Goal: Information Seeking & Learning: Learn about a topic

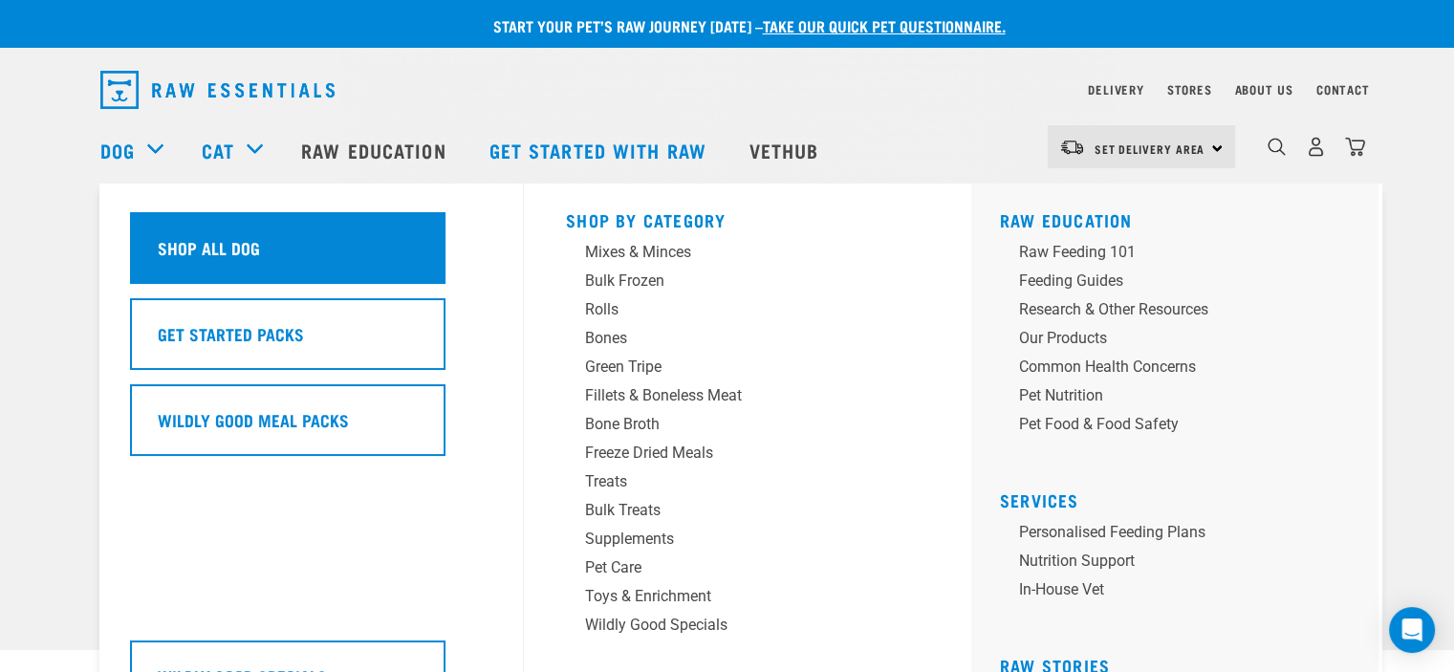
click at [181, 249] on h5 "Shop All Dog" at bounding box center [209, 247] width 102 height 25
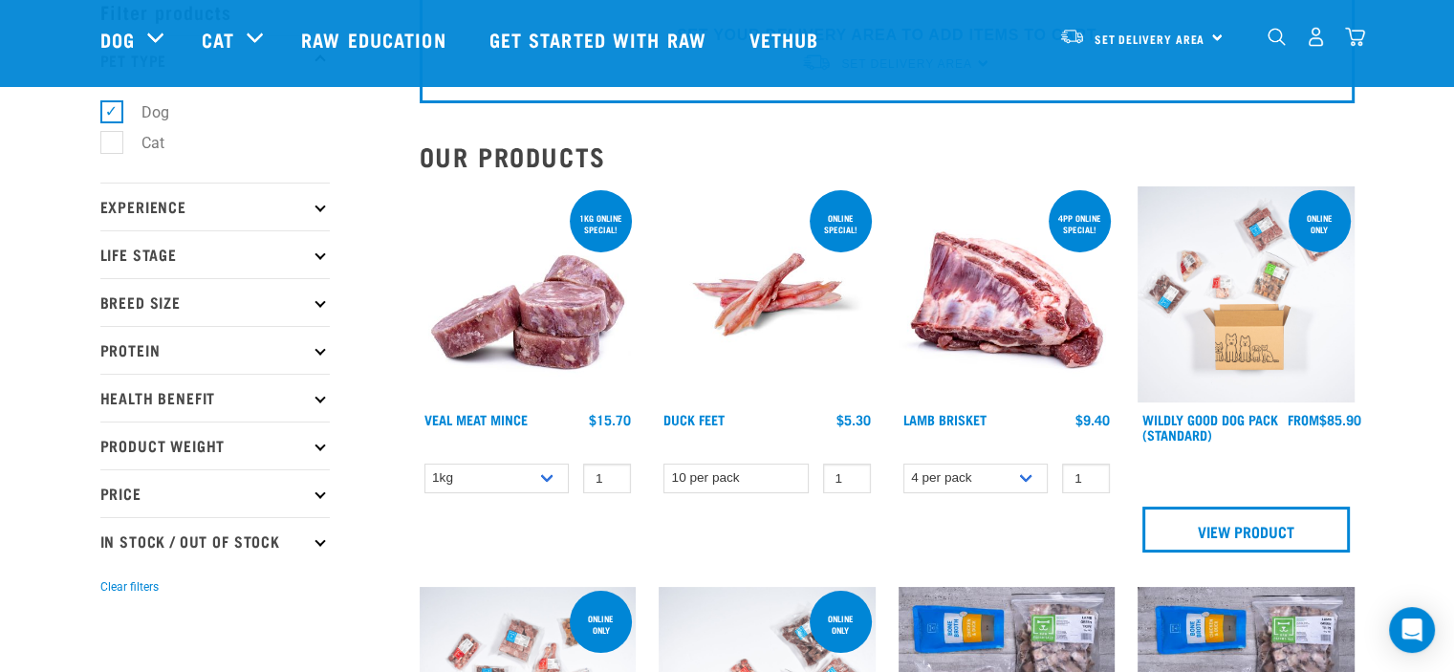
scroll to position [287, 0]
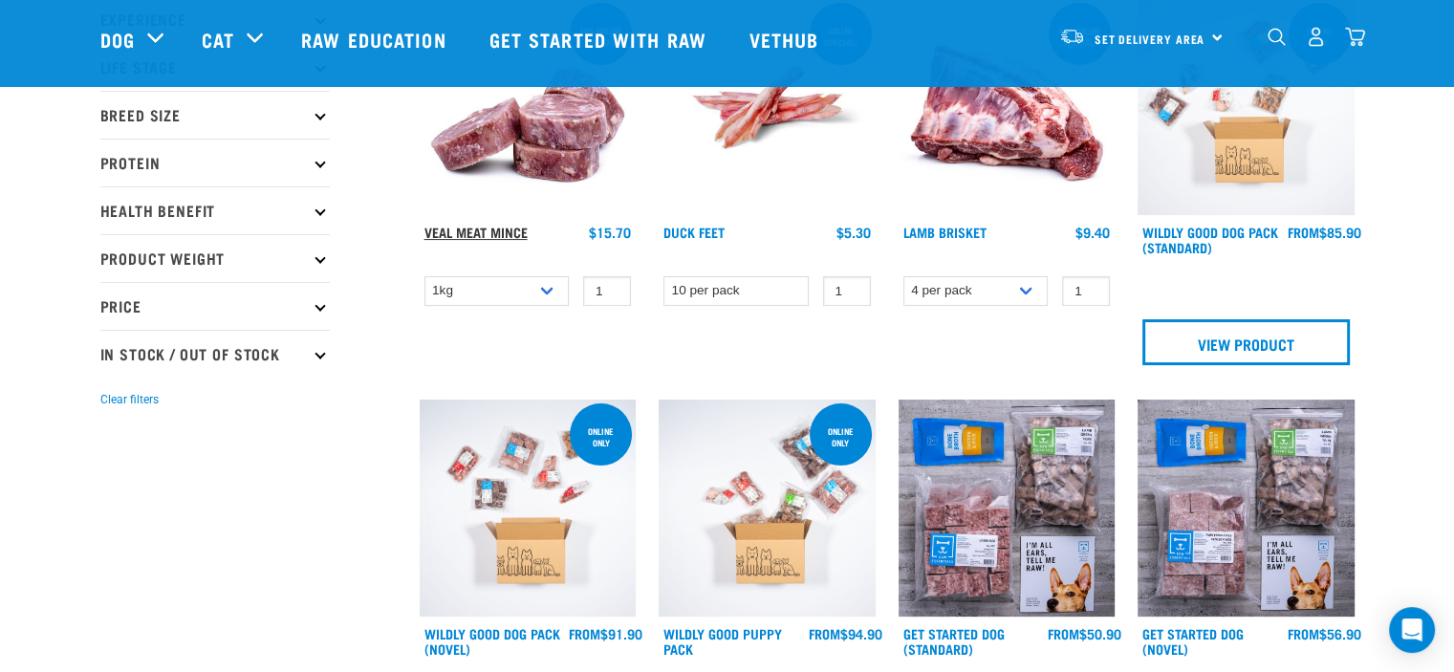
click at [514, 229] on link "Veal Meat Mince" at bounding box center [476, 232] width 103 height 7
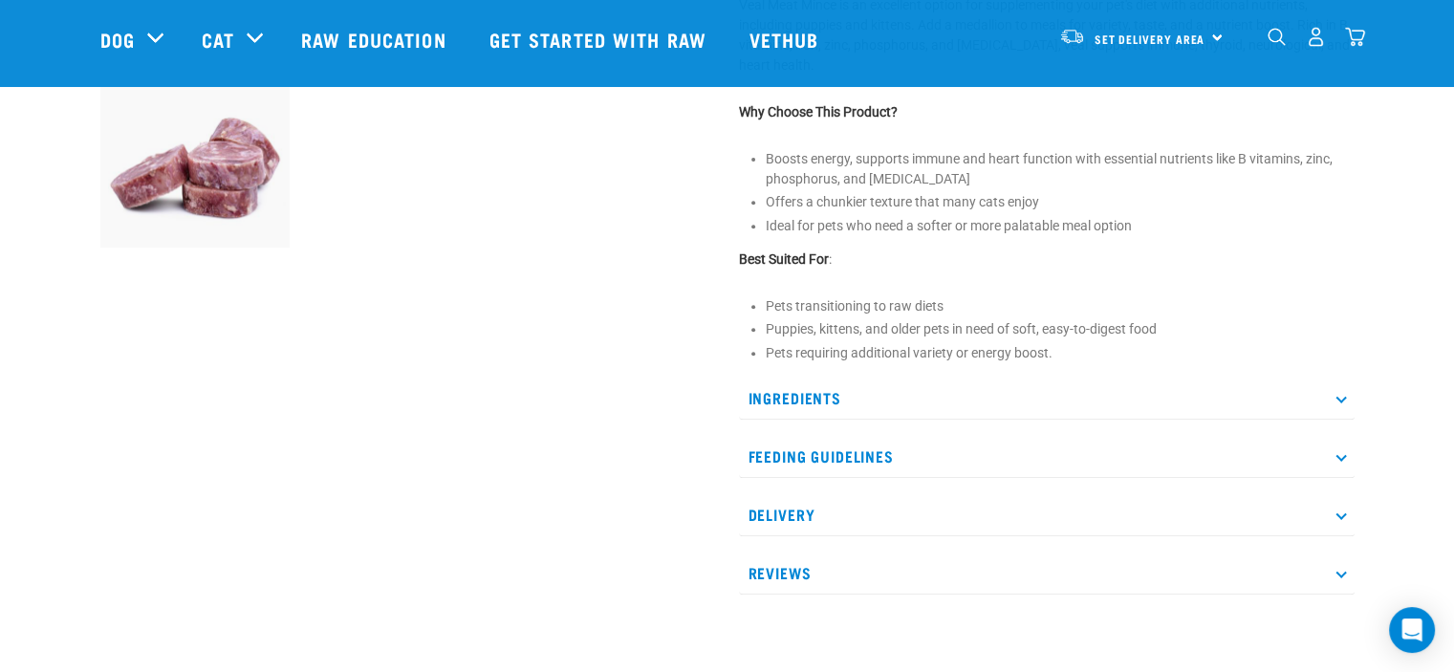
scroll to position [765, 0]
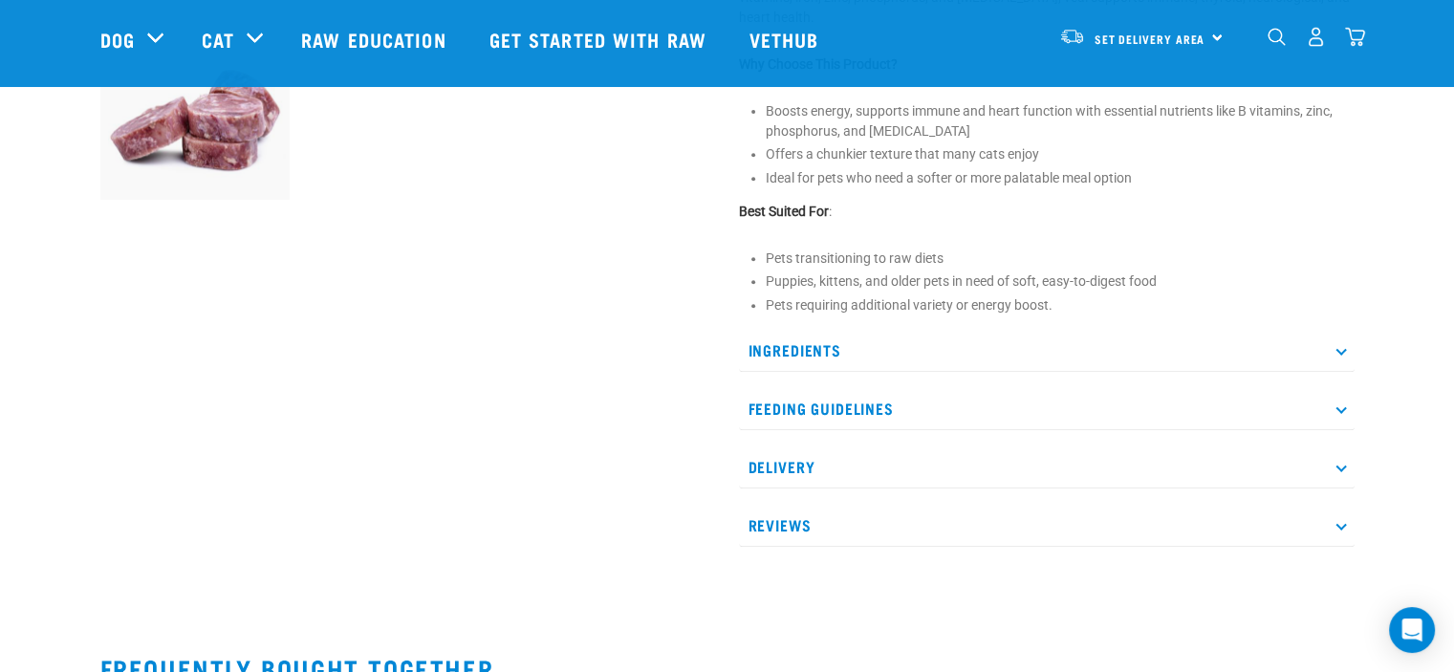
click at [797, 354] on p "Ingredients" at bounding box center [1047, 350] width 616 height 43
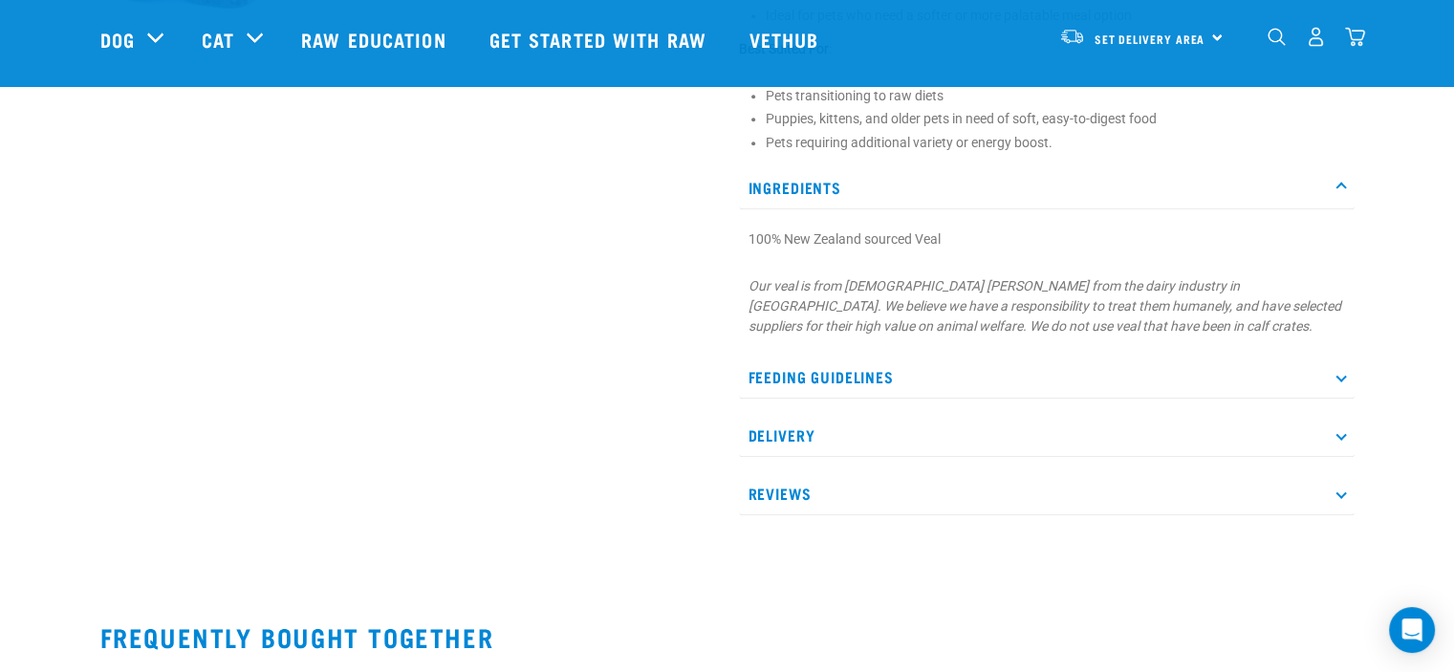
scroll to position [956, 0]
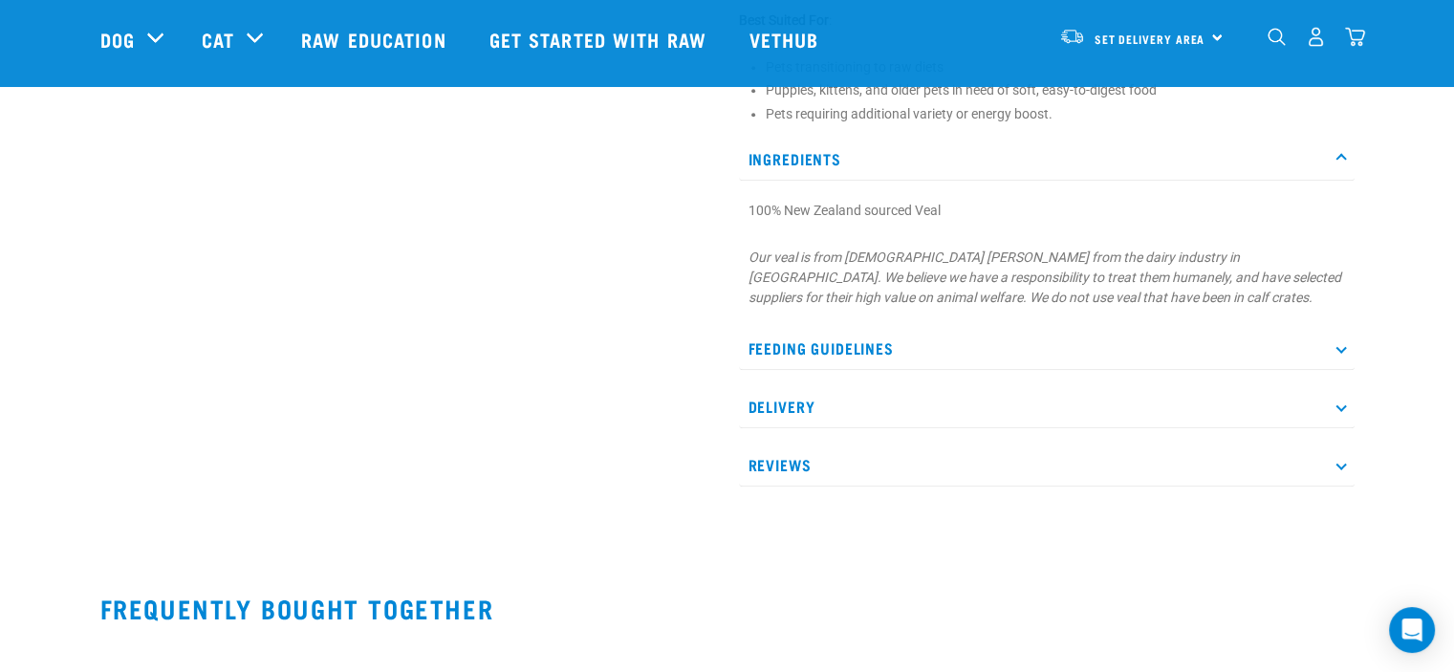
click at [850, 343] on p "Feeding Guidelines" at bounding box center [1047, 348] width 616 height 43
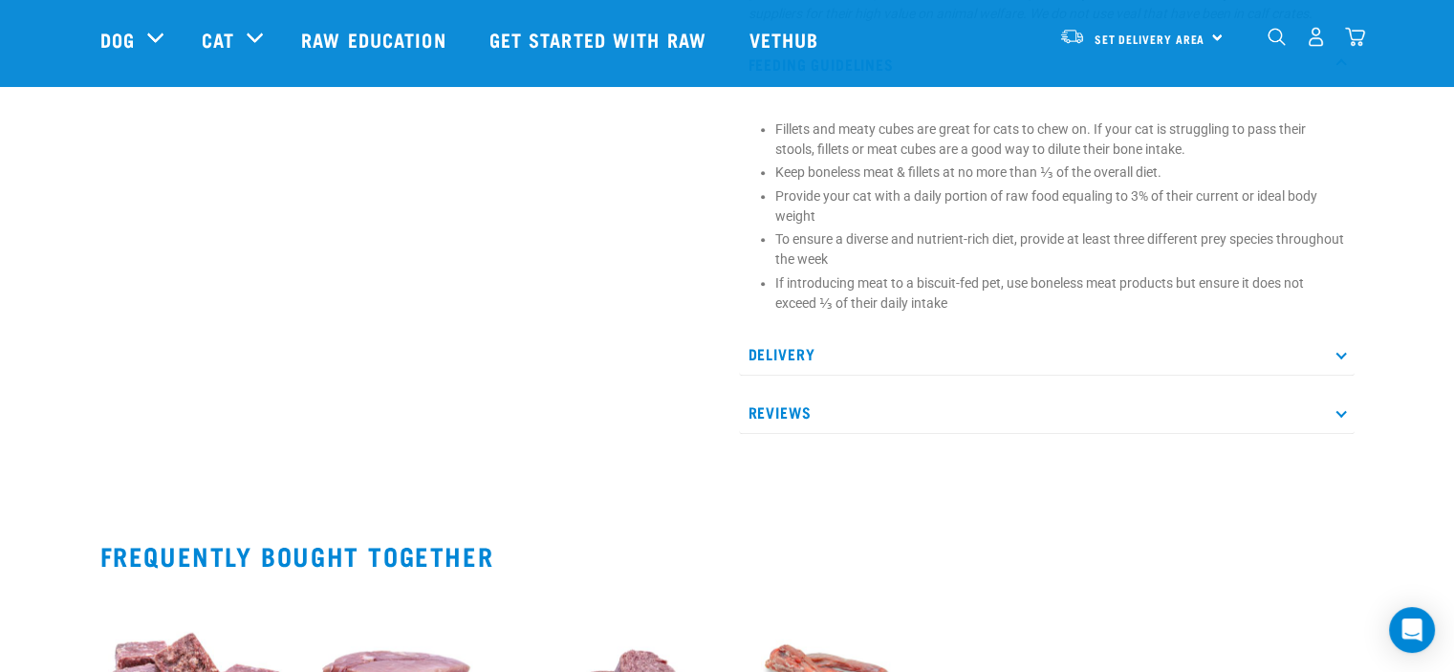
scroll to position [1339, 0]
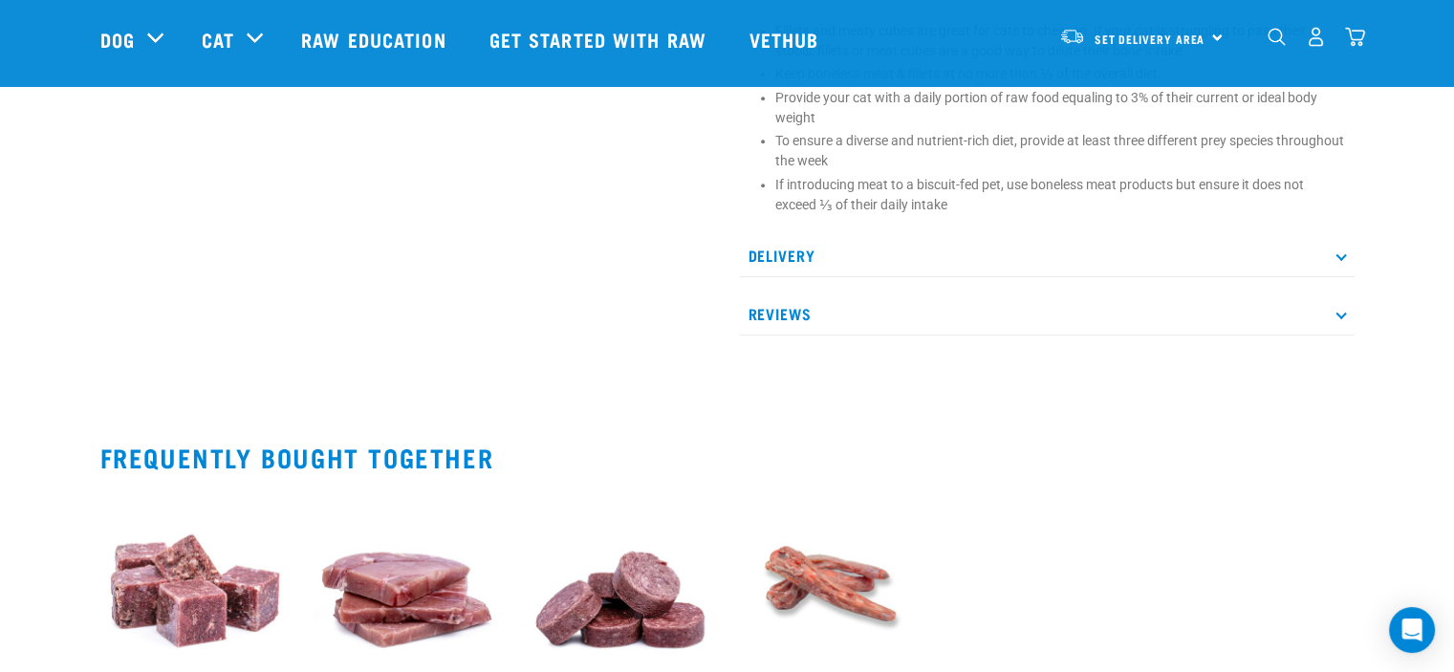
click at [766, 311] on p "Reviews" at bounding box center [1047, 314] width 616 height 43
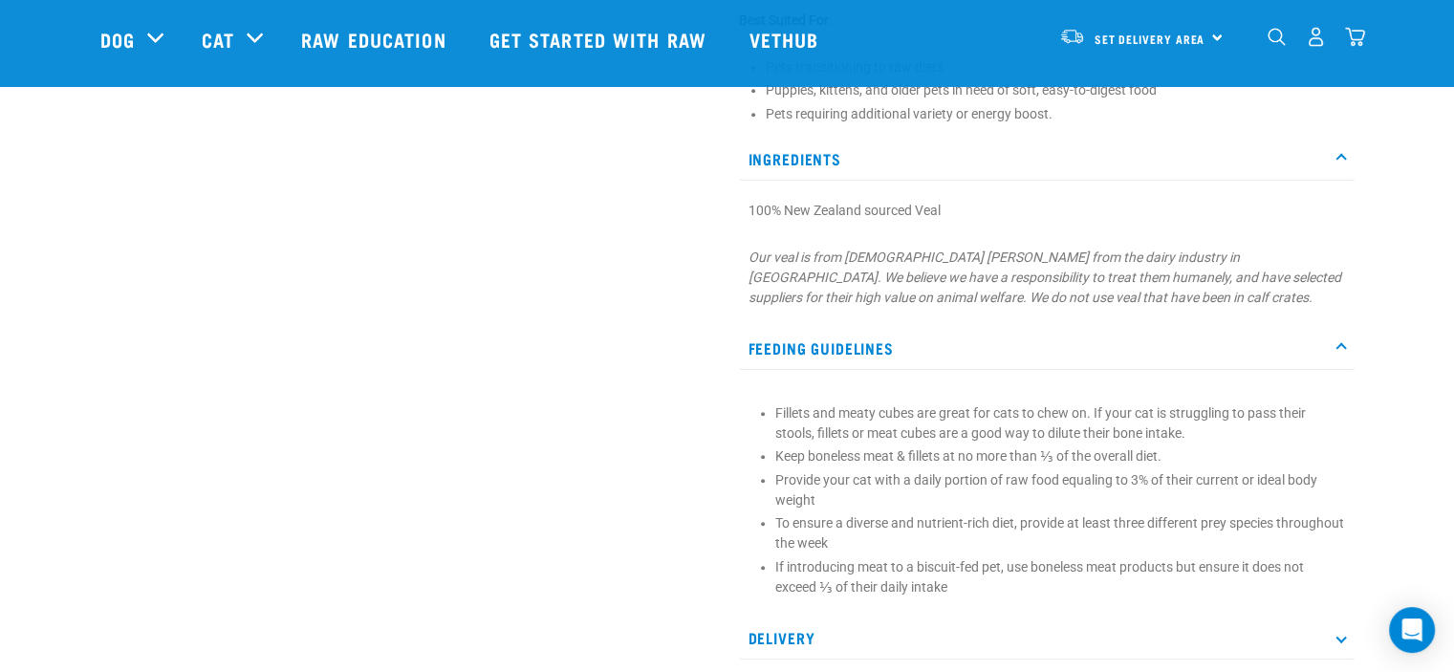
scroll to position [1052, 0]
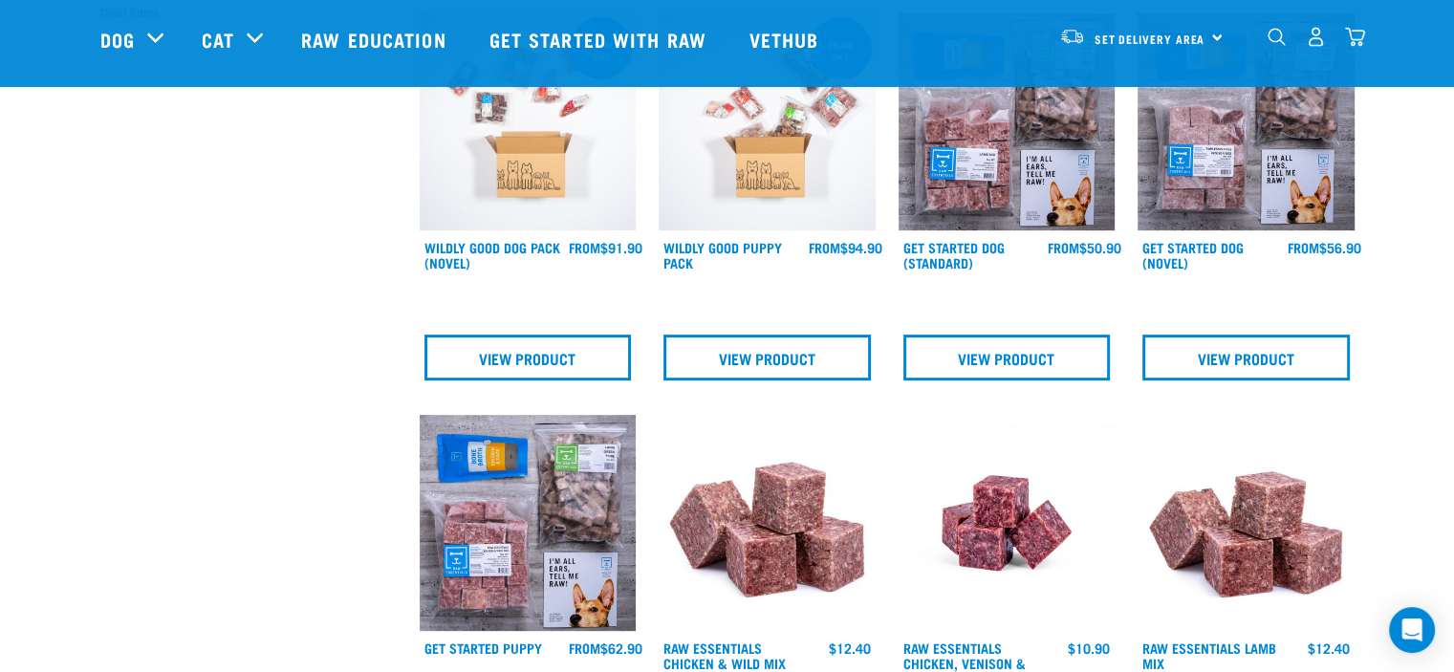
scroll to position [791, 0]
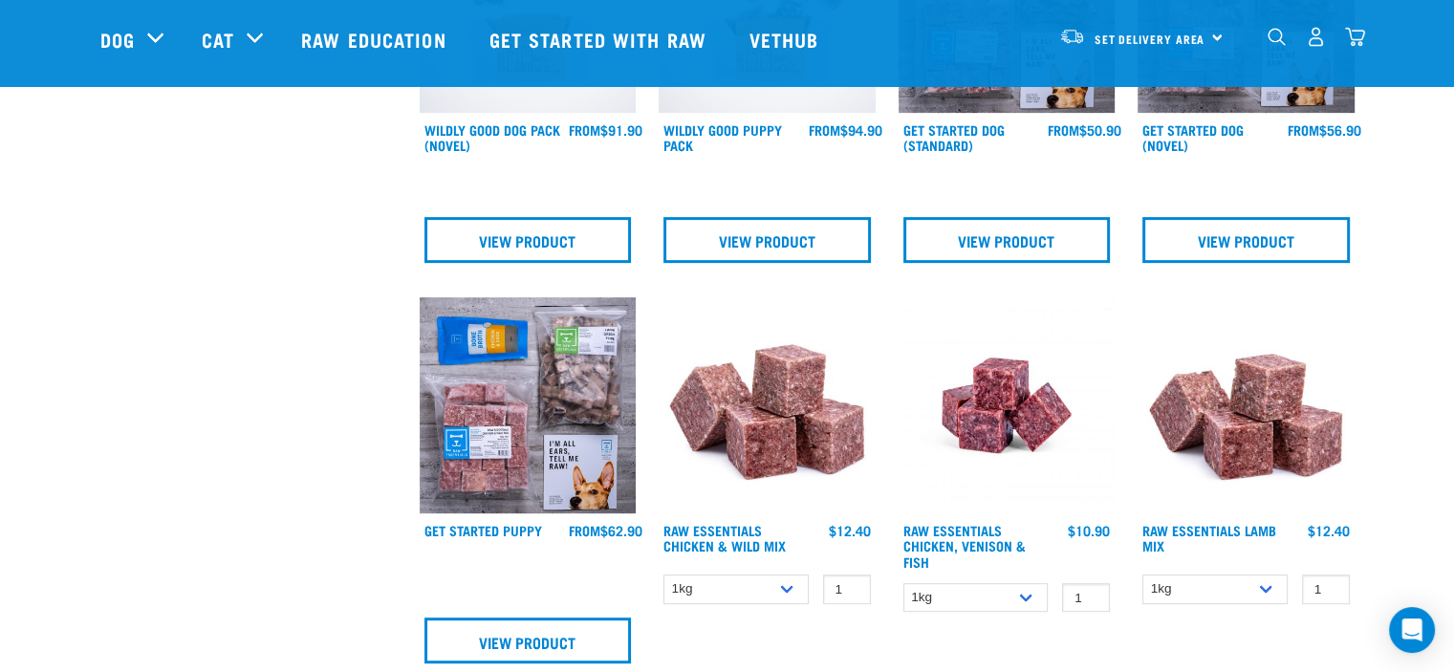
click at [811, 444] on img at bounding box center [767, 405] width 217 height 217
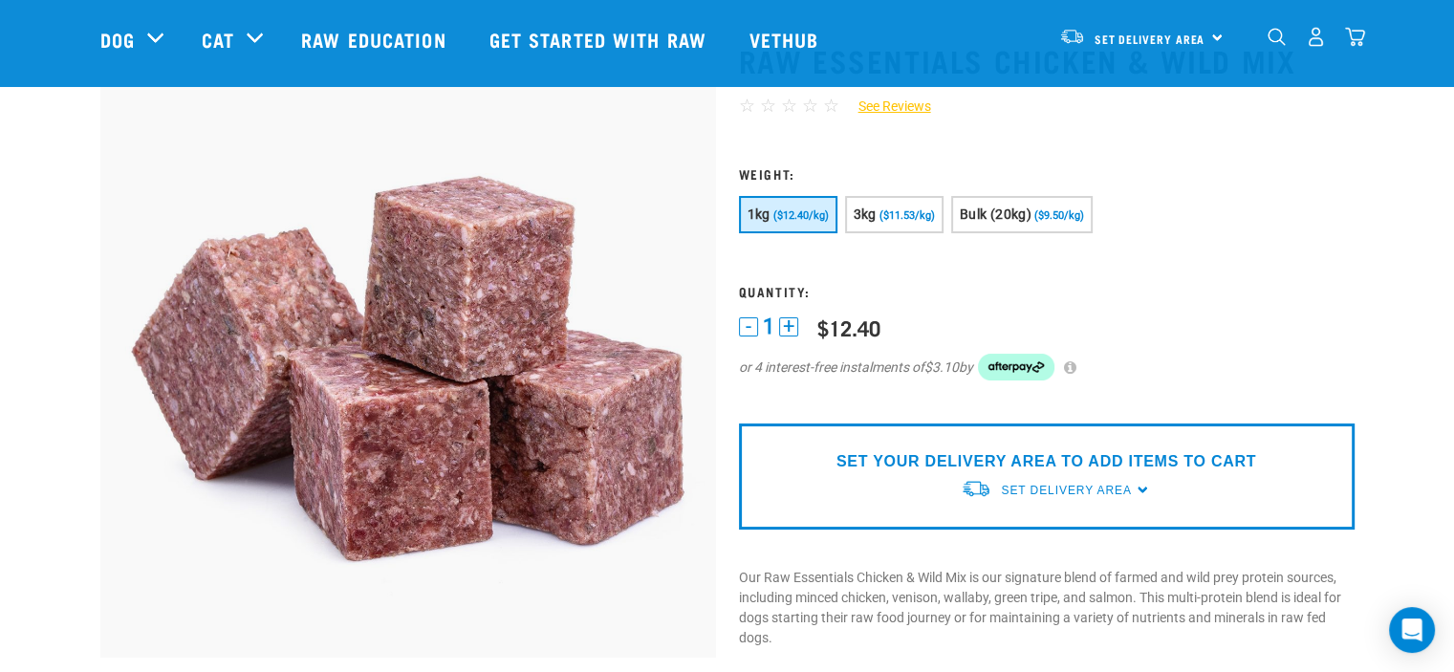
scroll to position [96, 0]
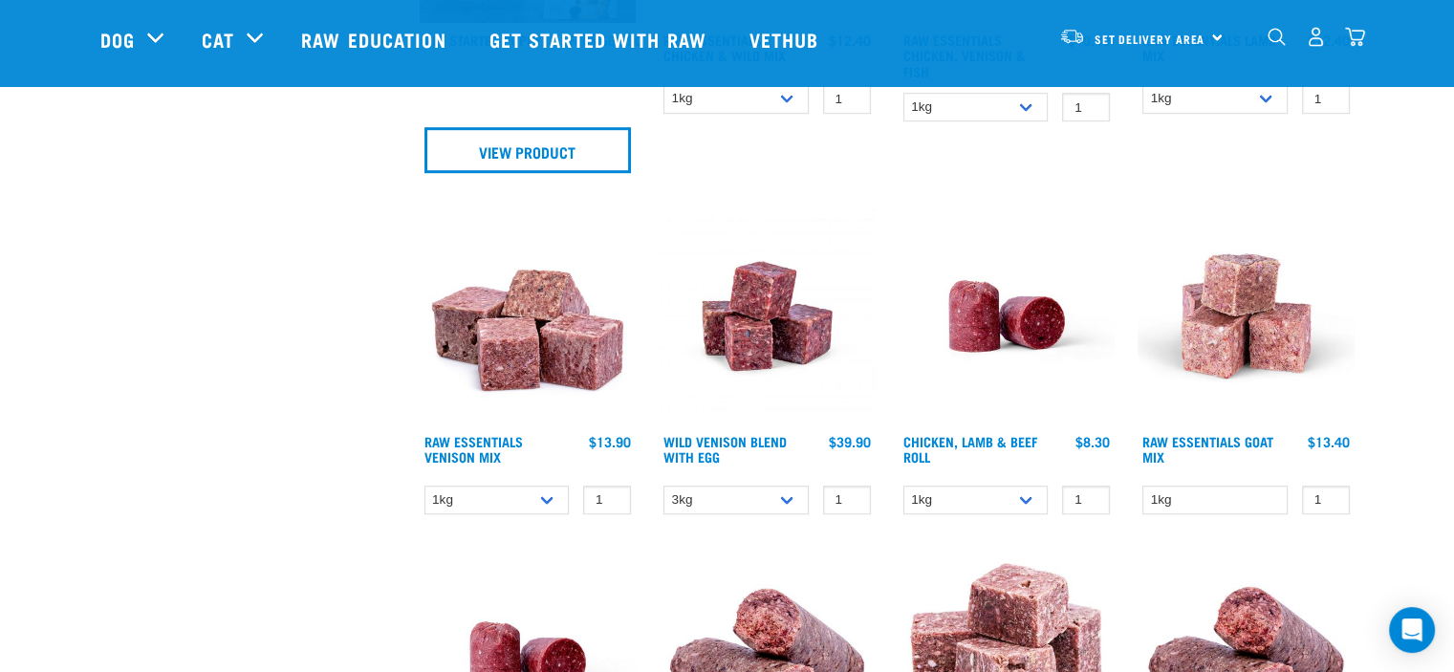
scroll to position [1314, 0]
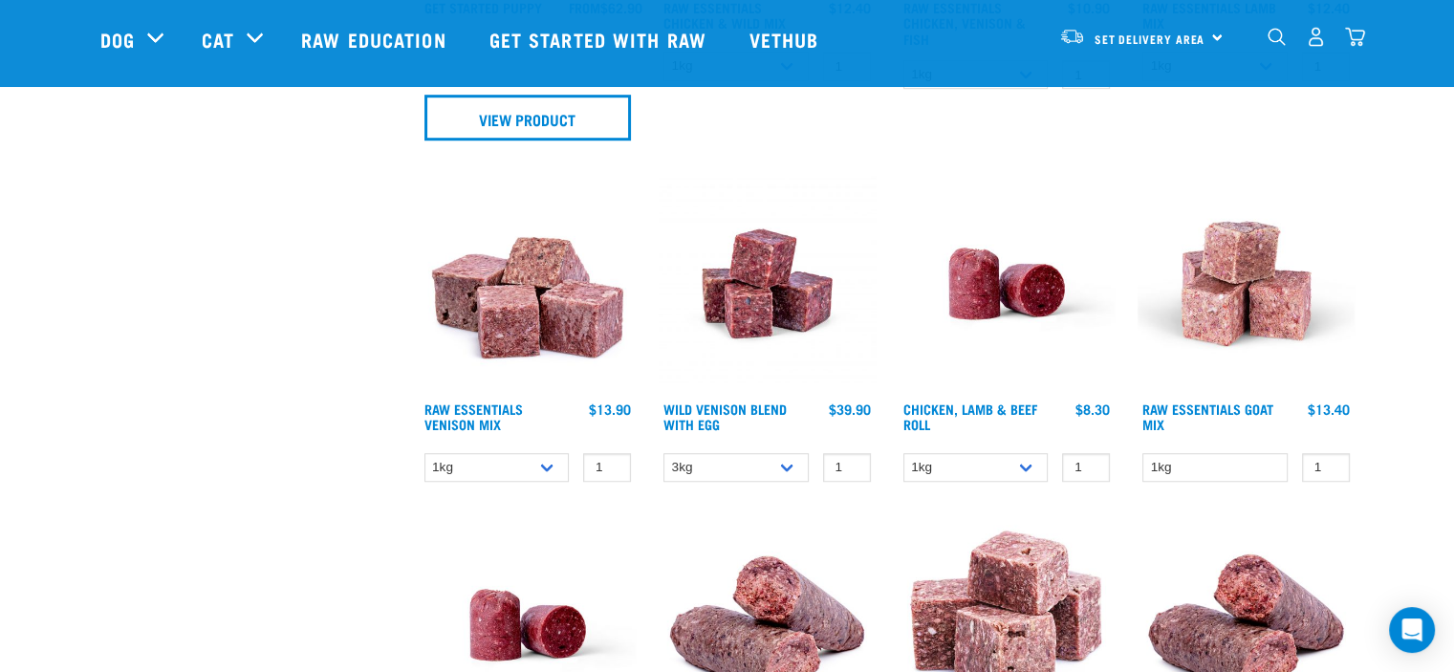
click at [1211, 282] on img at bounding box center [1246, 283] width 217 height 217
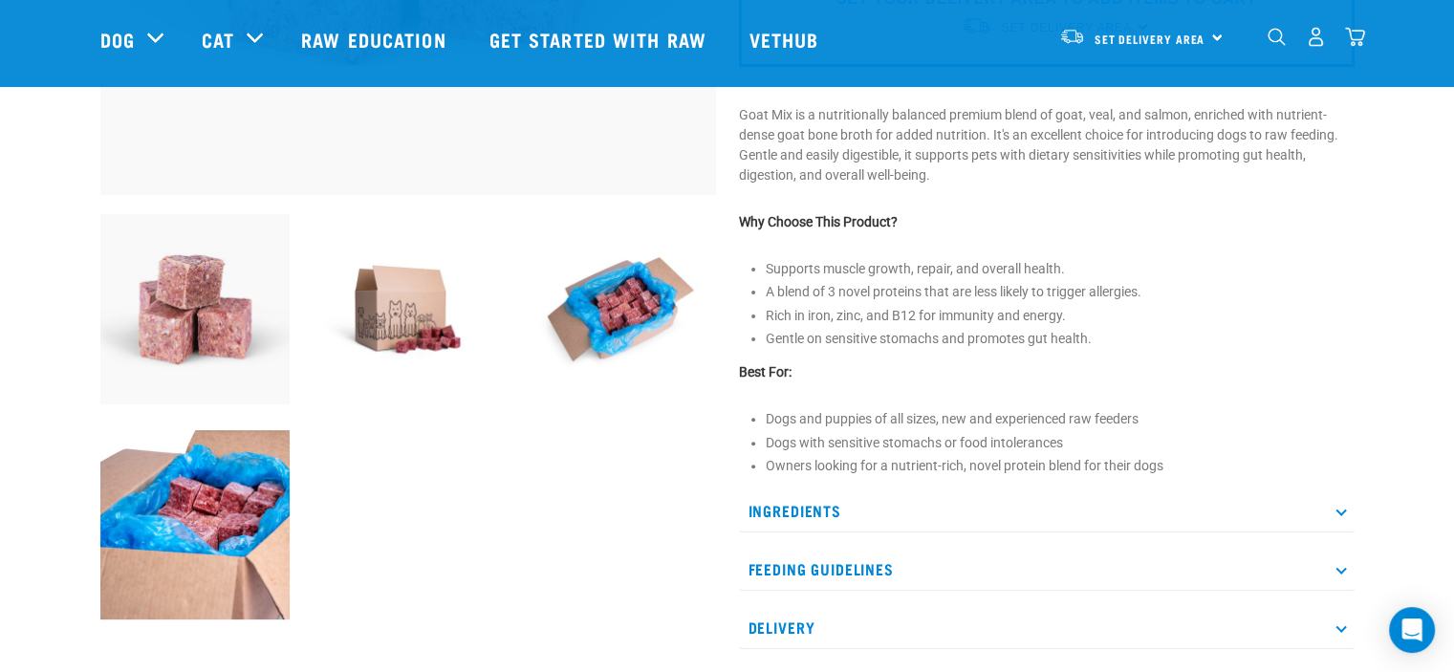
scroll to position [669, 0]
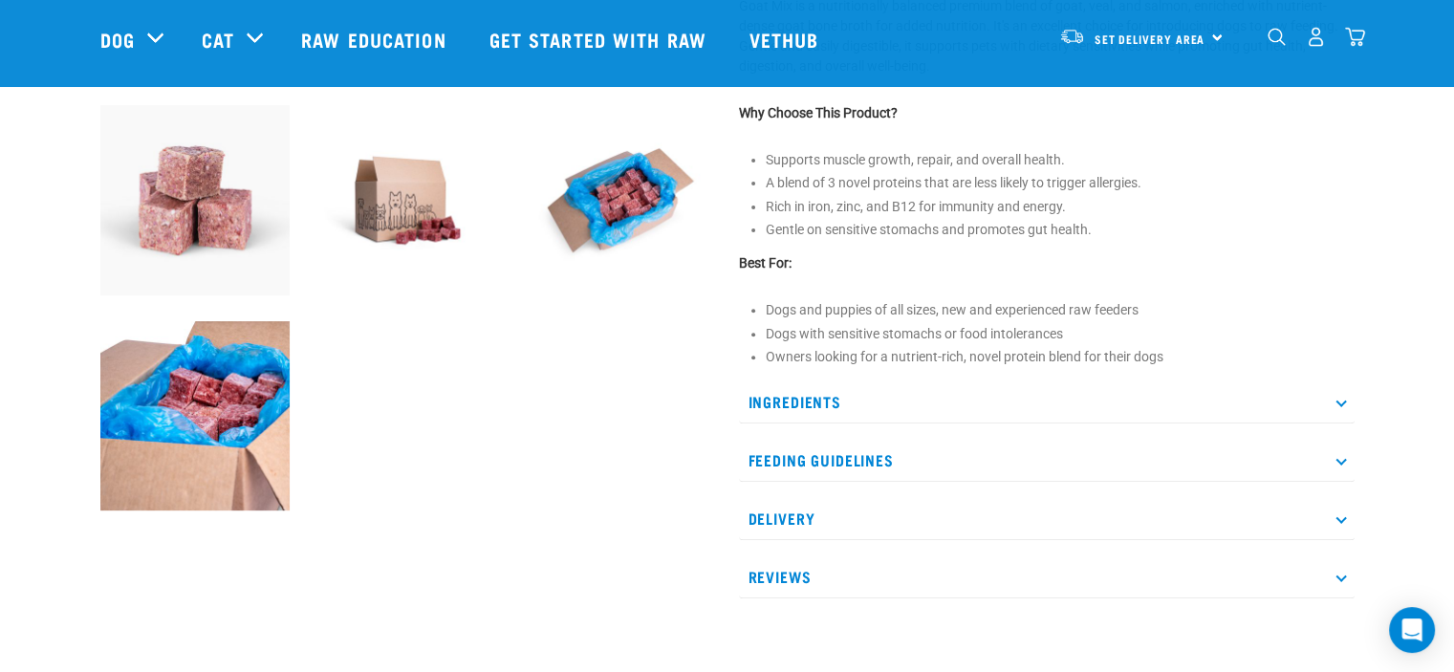
click at [796, 401] on p "Ingredients" at bounding box center [1047, 402] width 616 height 43
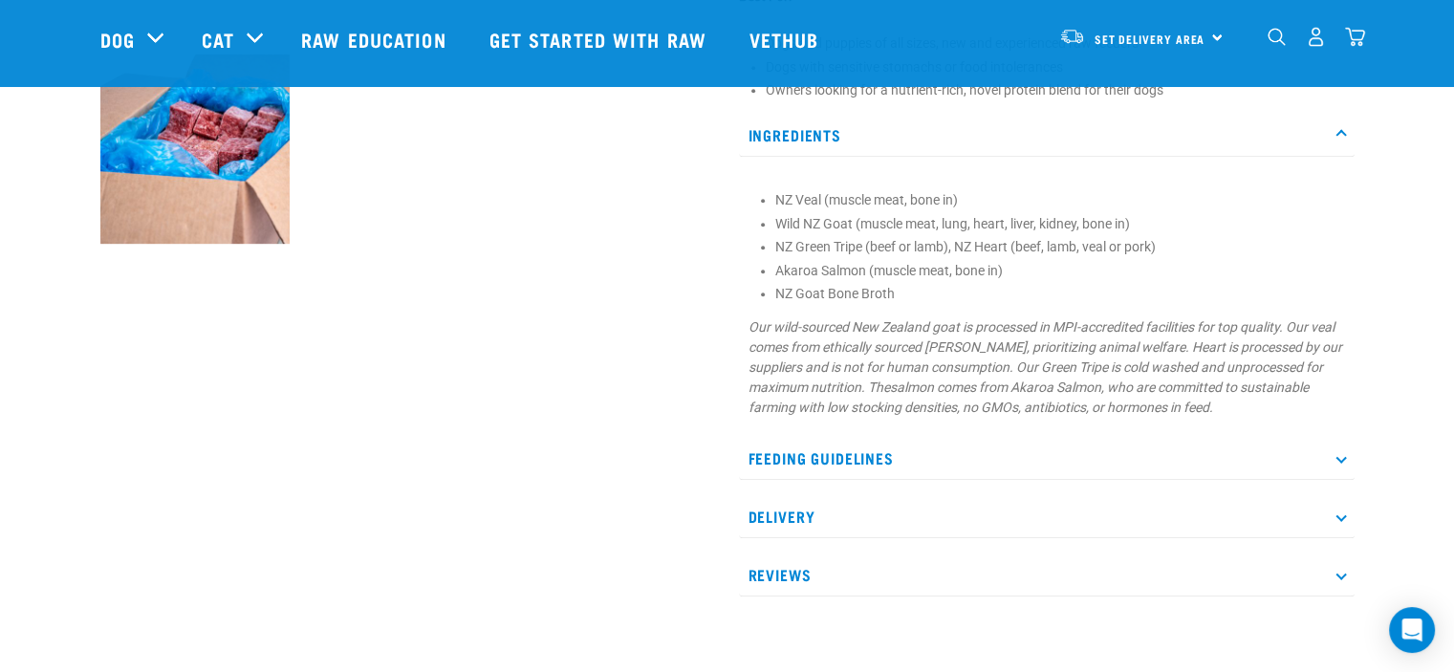
scroll to position [1052, 0]
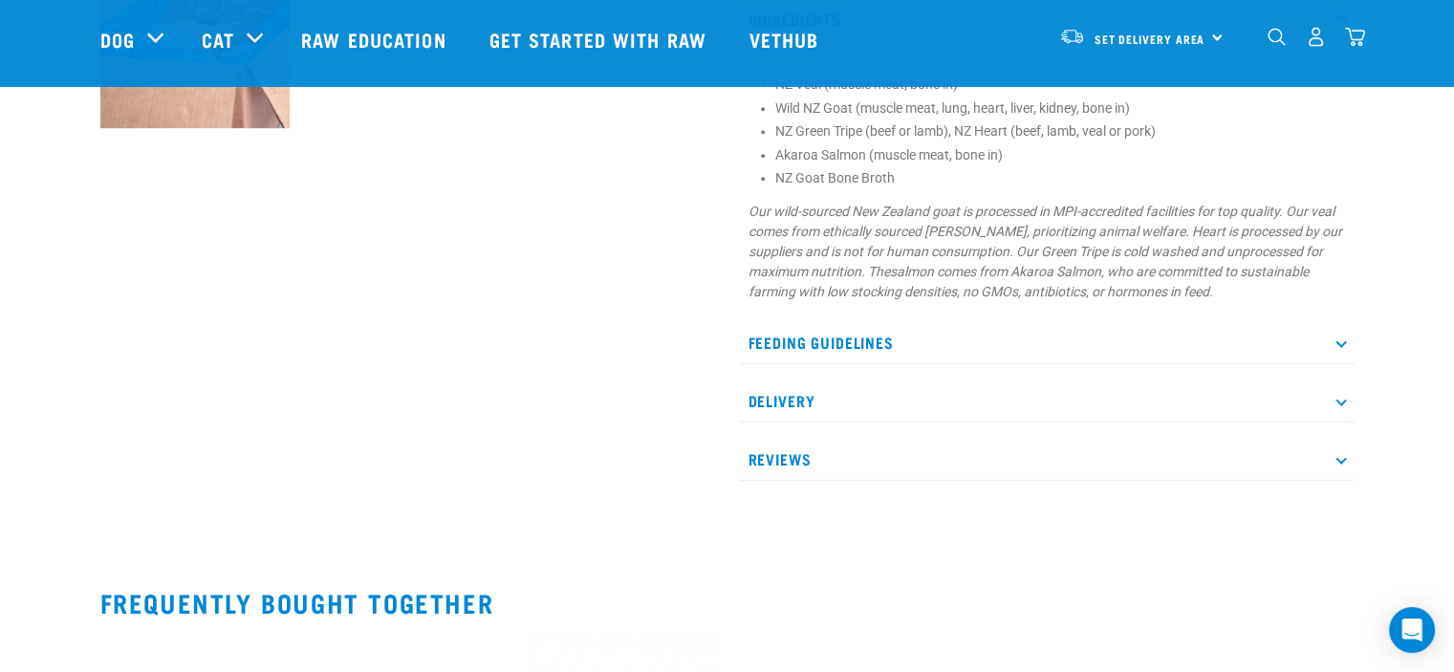
click at [845, 347] on p "Feeding Guidelines" at bounding box center [1047, 342] width 616 height 43
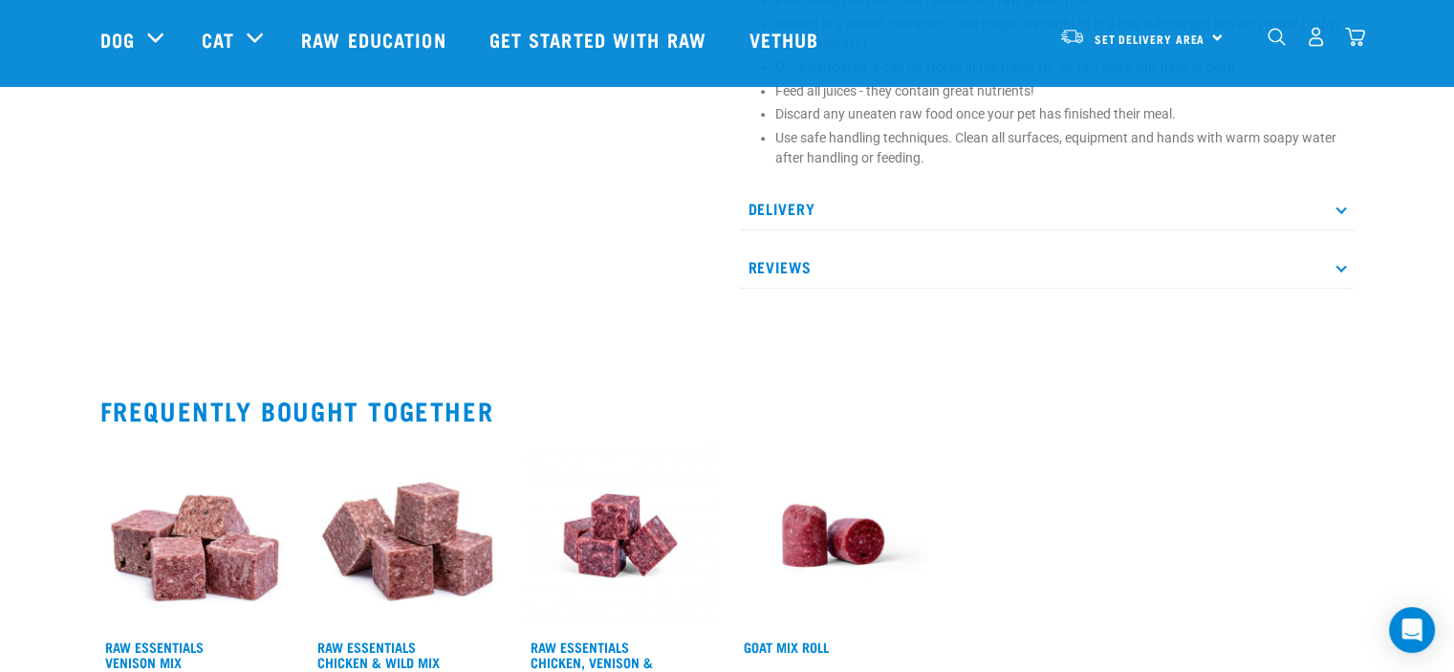
scroll to position [1530, 0]
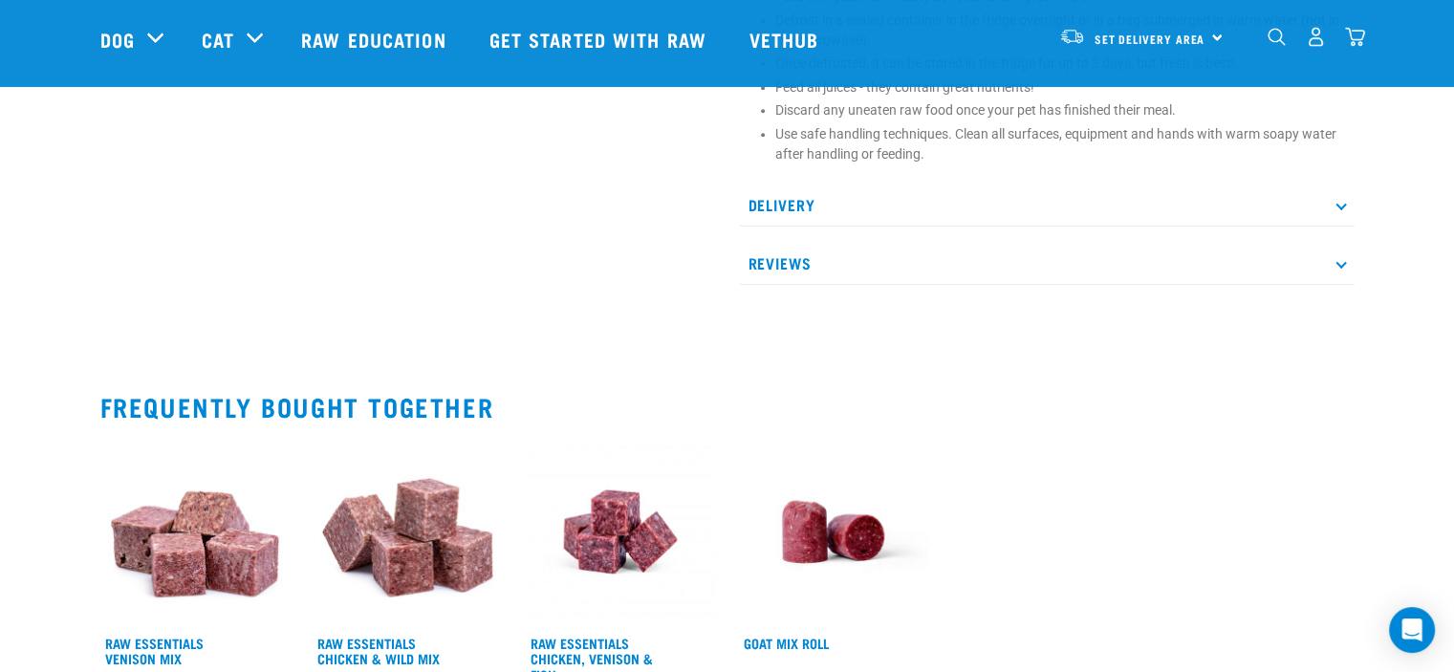
click at [769, 261] on p "Reviews" at bounding box center [1047, 263] width 616 height 43
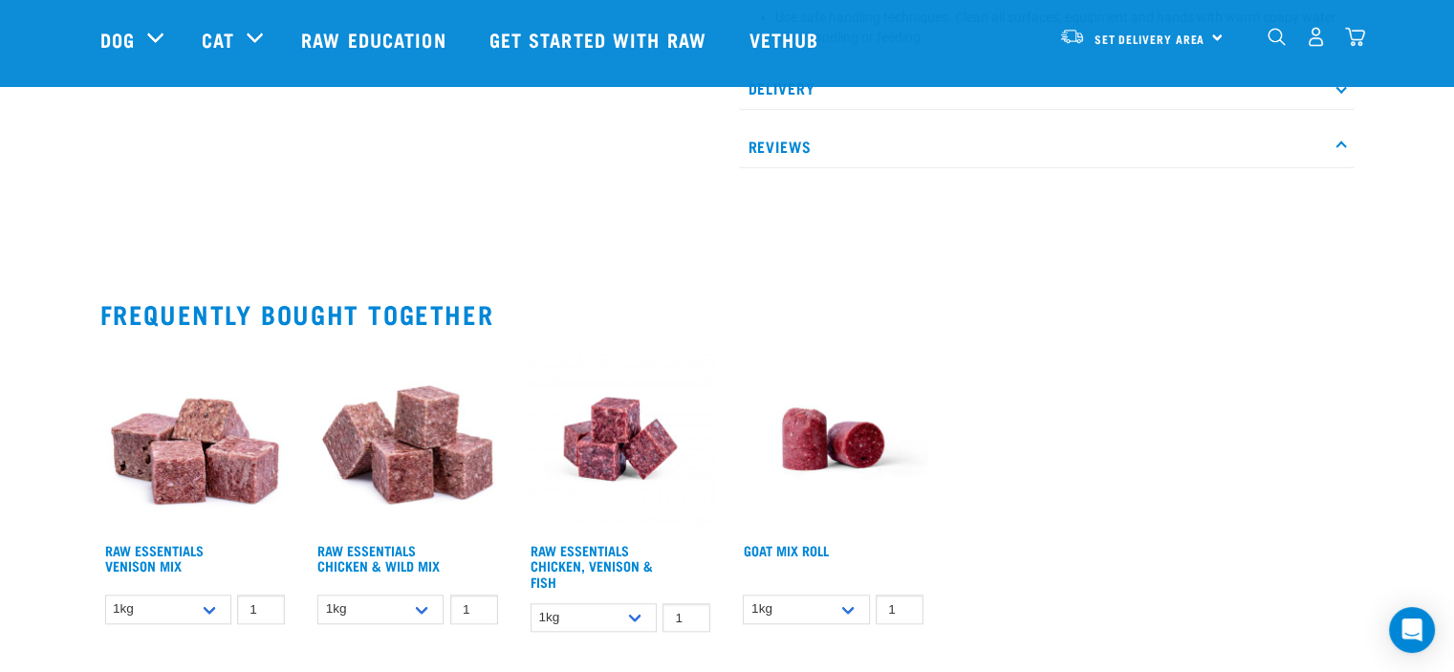
scroll to position [1817, 0]
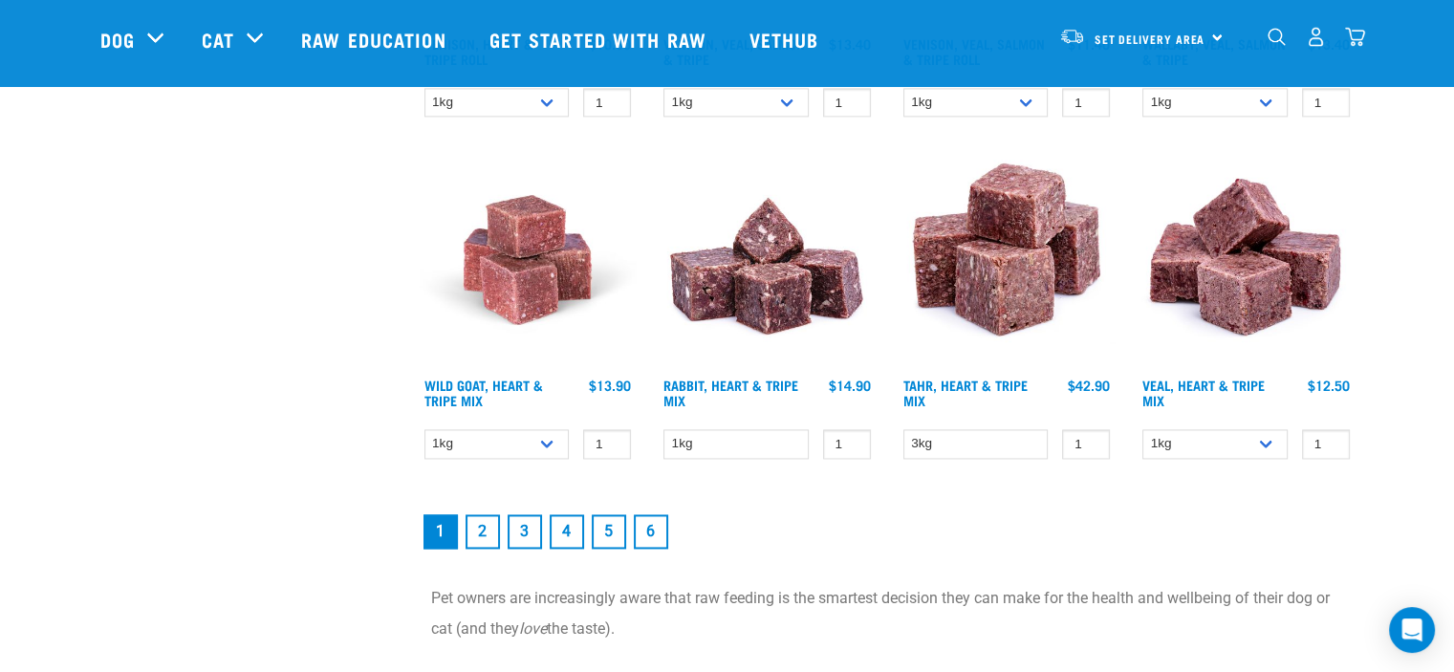
scroll to position [2804, 0]
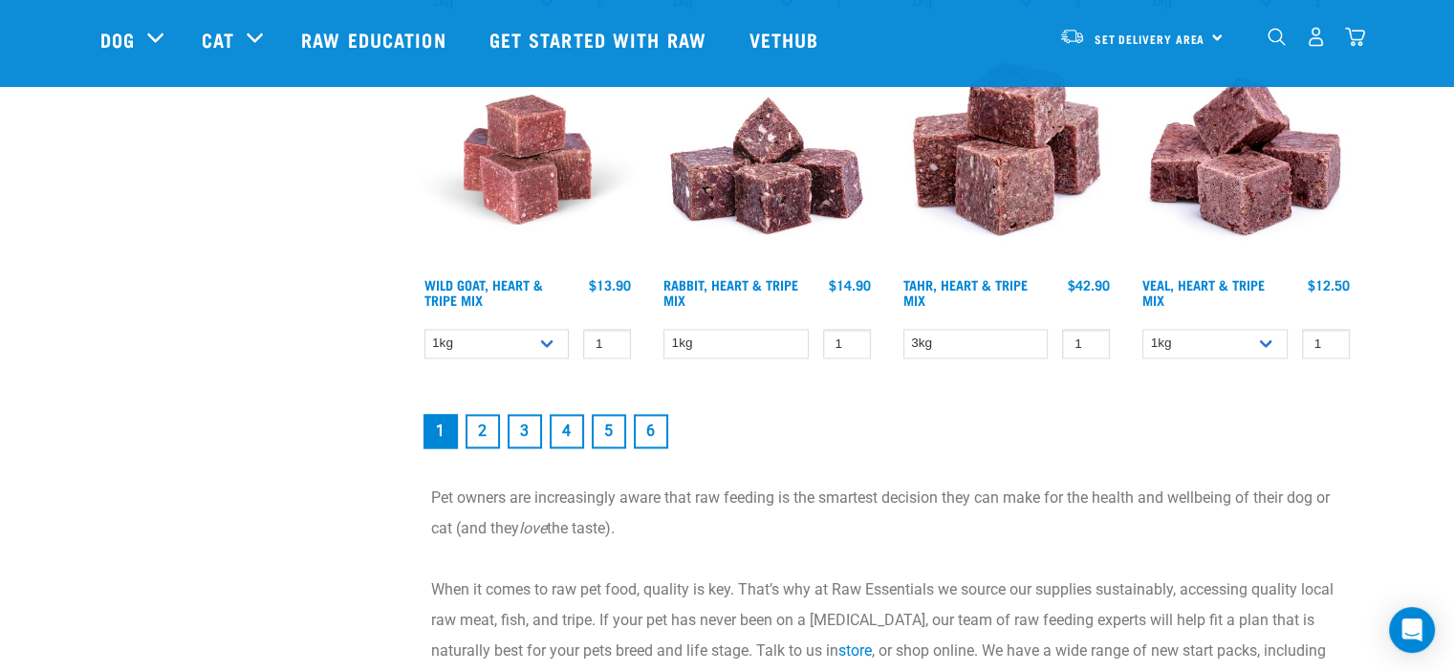
click at [488, 427] on link "2" at bounding box center [483, 431] width 34 height 34
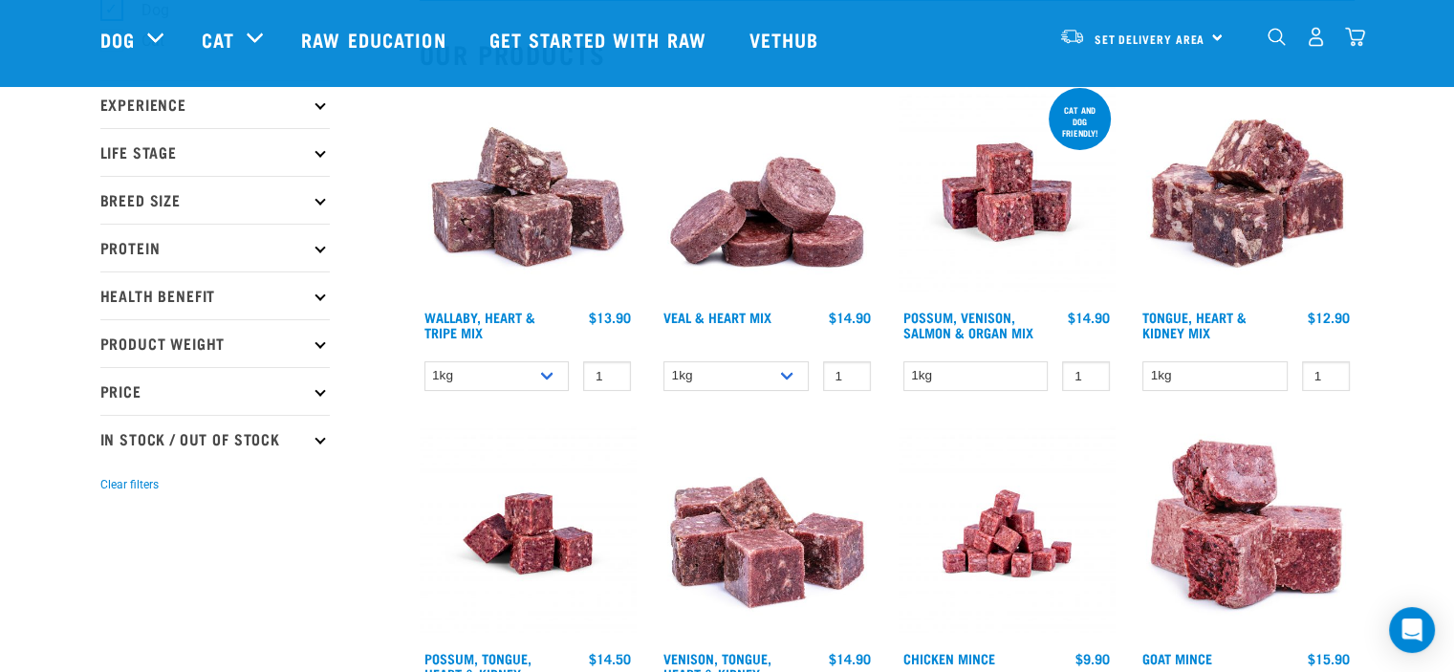
scroll to position [382, 0]
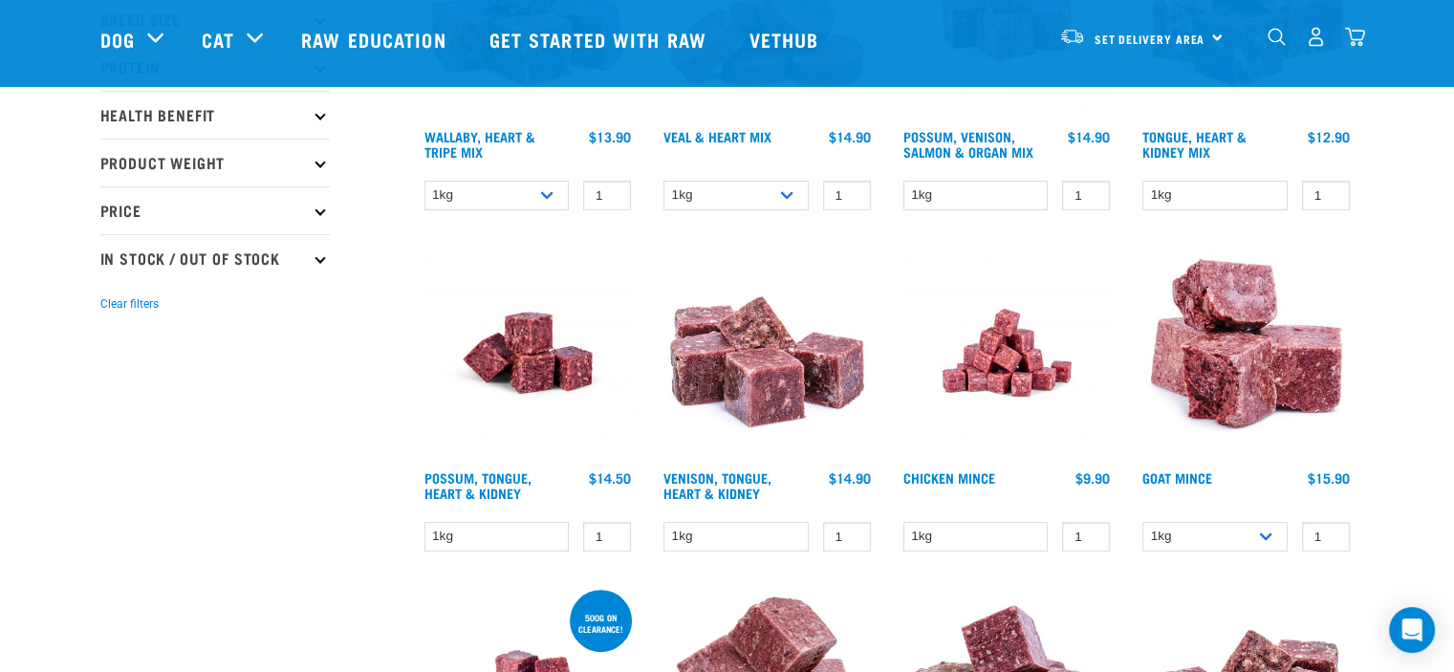
click at [1247, 380] on img at bounding box center [1246, 353] width 217 height 217
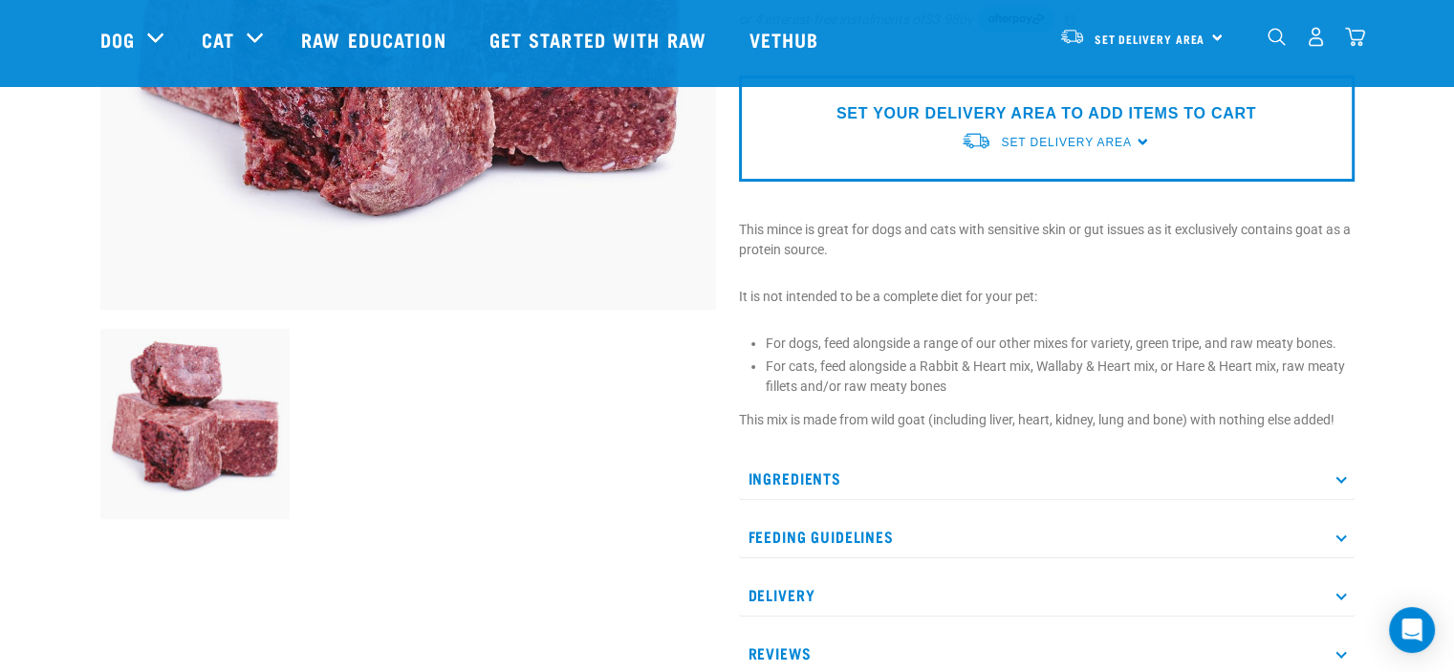
scroll to position [478, 0]
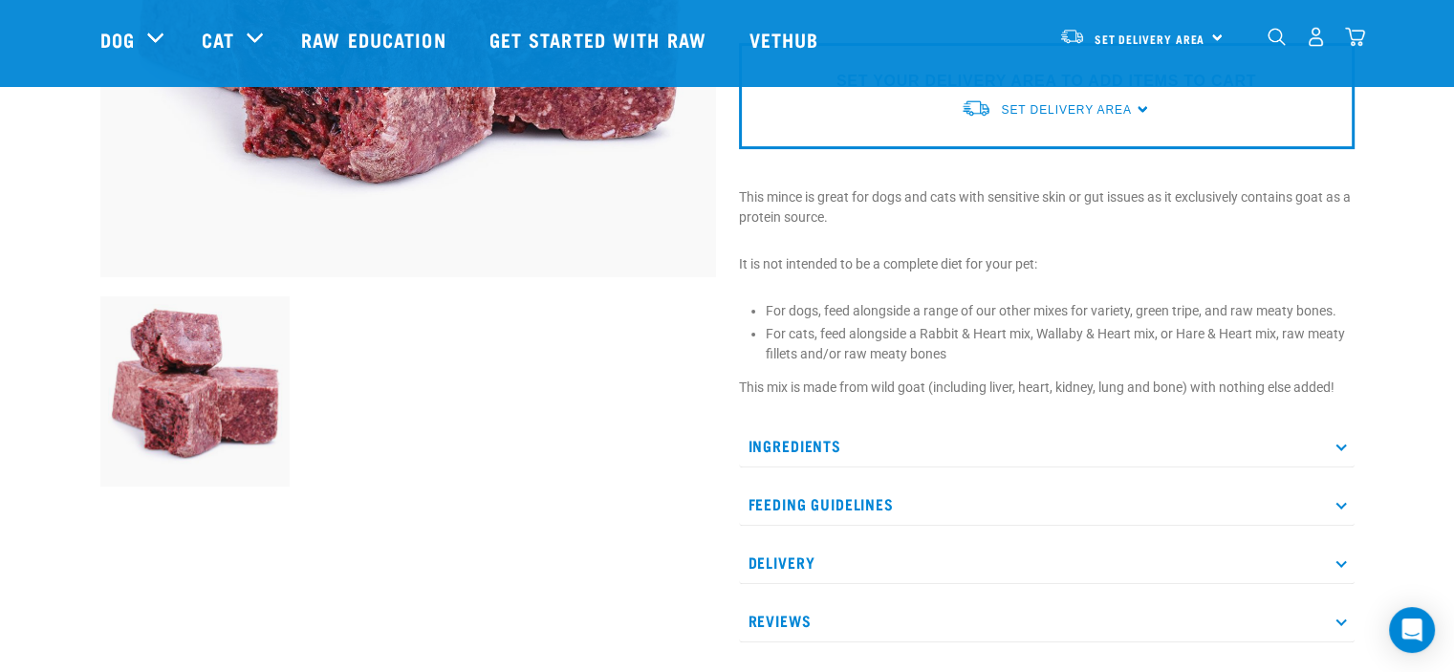
click at [807, 443] on p "Ingredients" at bounding box center [1047, 446] width 616 height 43
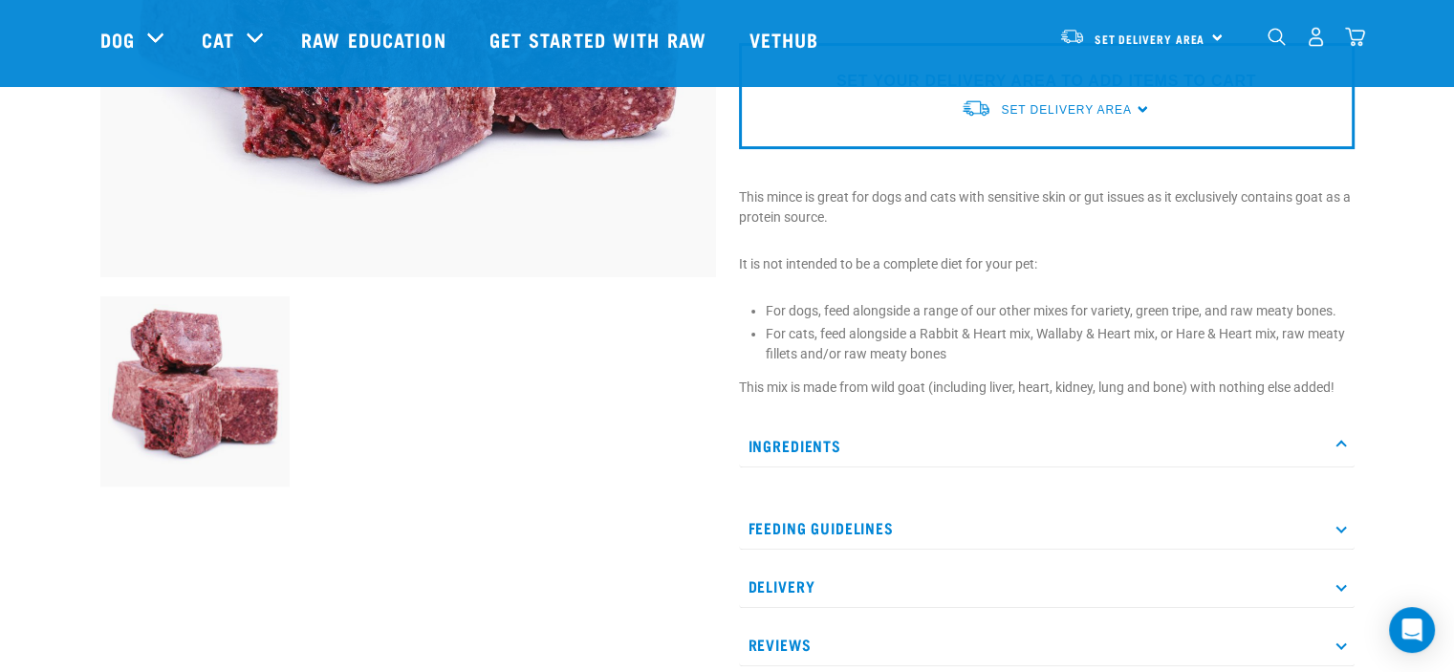
click at [765, 447] on p "Ingredients" at bounding box center [1047, 446] width 616 height 43
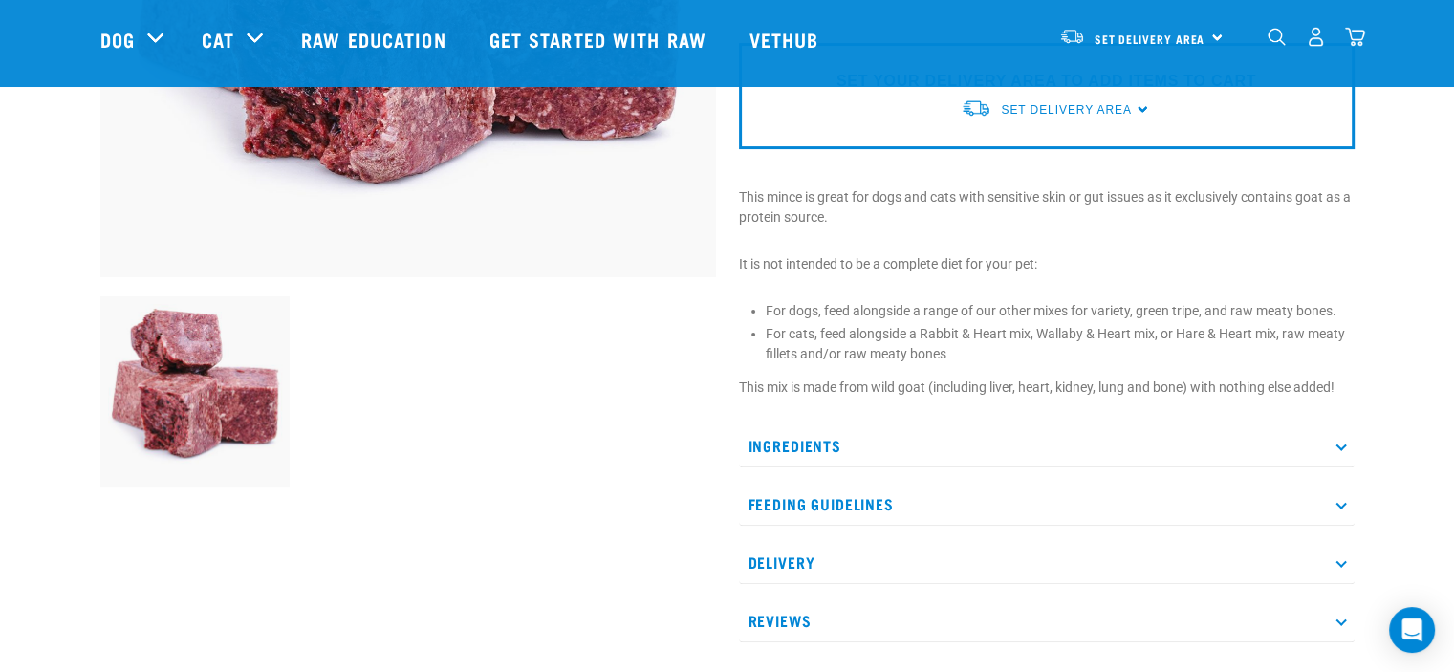
click at [810, 441] on p "Ingredients" at bounding box center [1047, 446] width 616 height 43
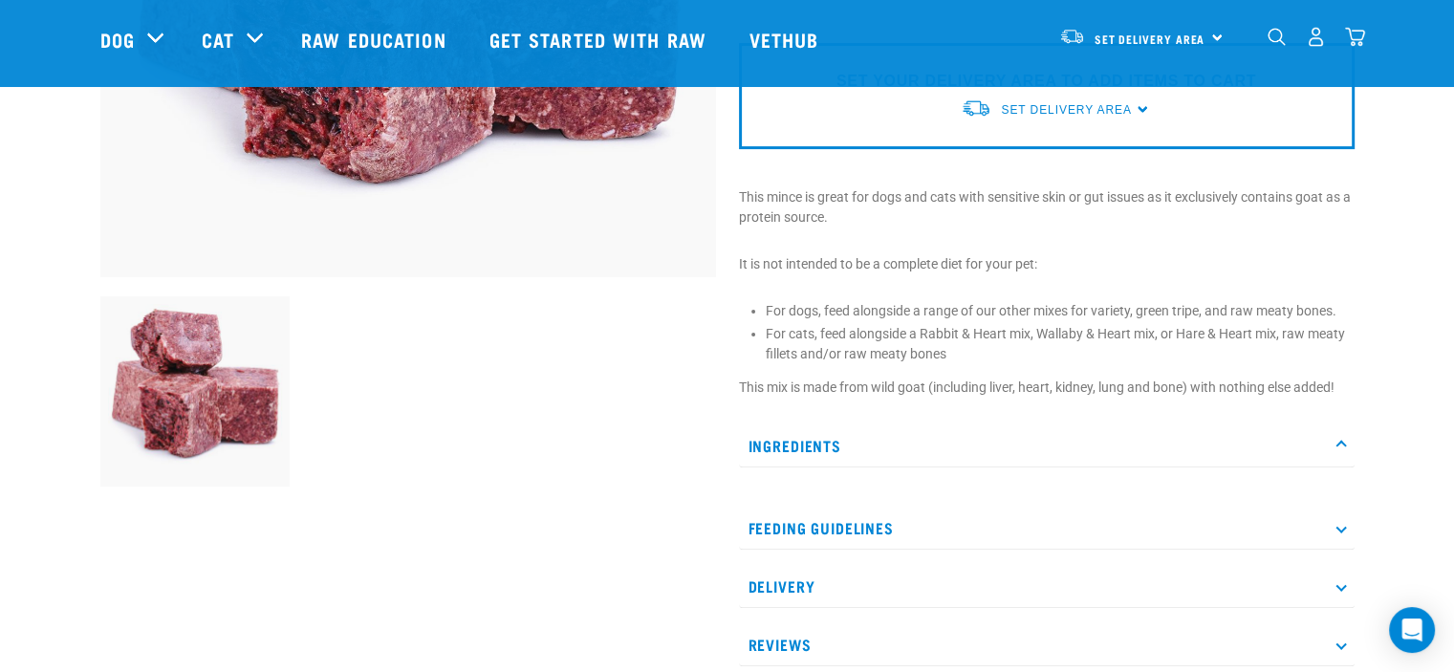
click at [826, 529] on p "Feeding Guidelines" at bounding box center [1047, 528] width 616 height 43
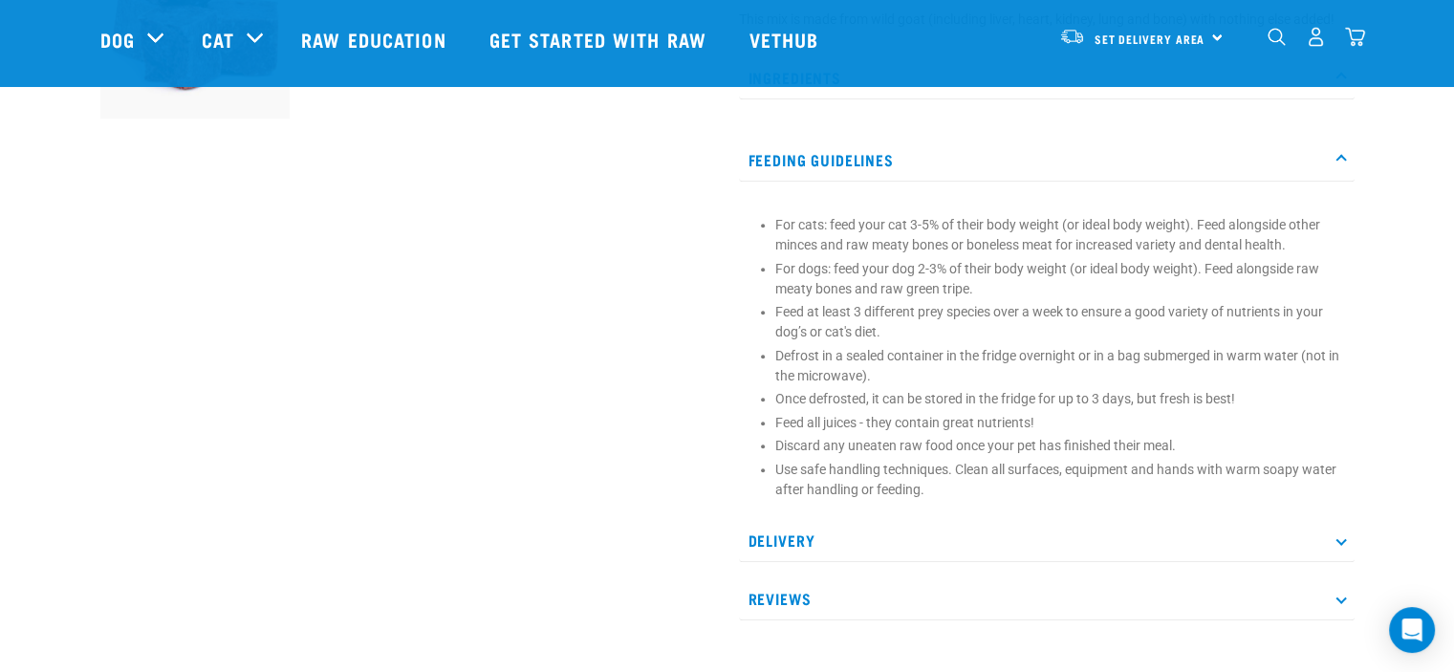
scroll to position [861, 0]
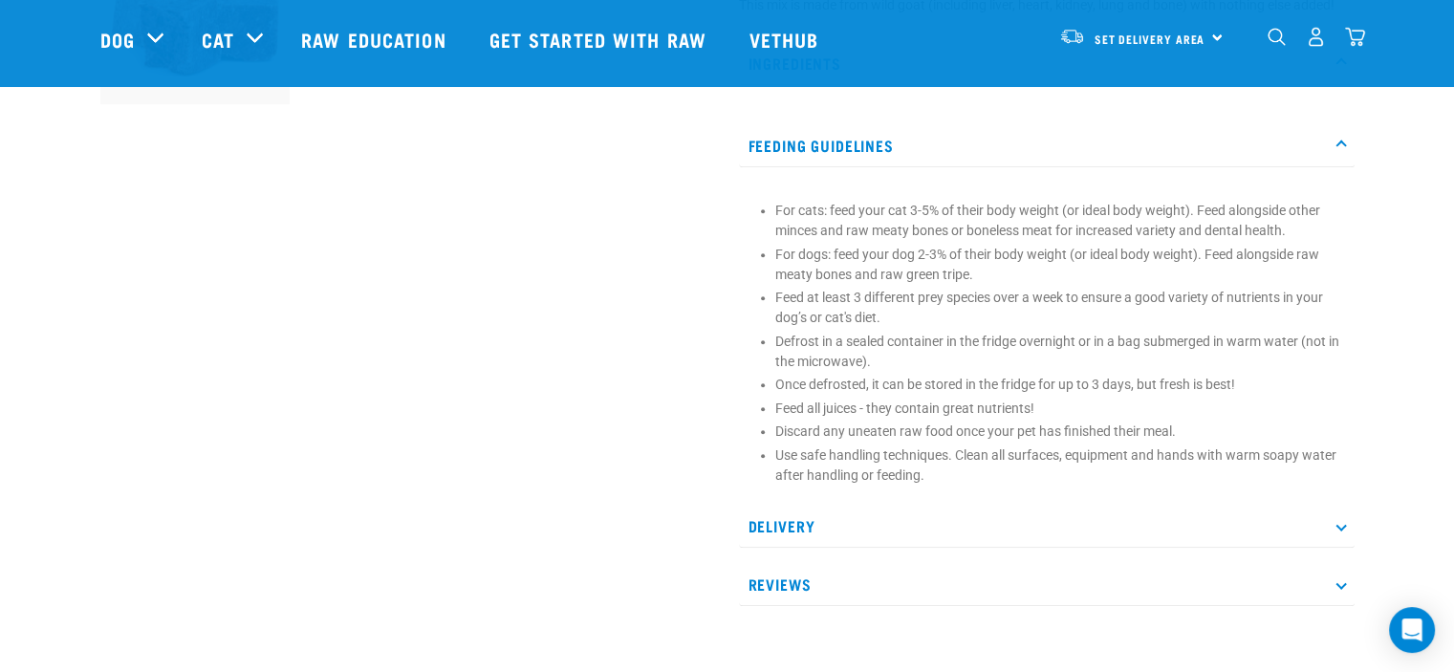
click at [788, 517] on p "Delivery" at bounding box center [1047, 526] width 616 height 43
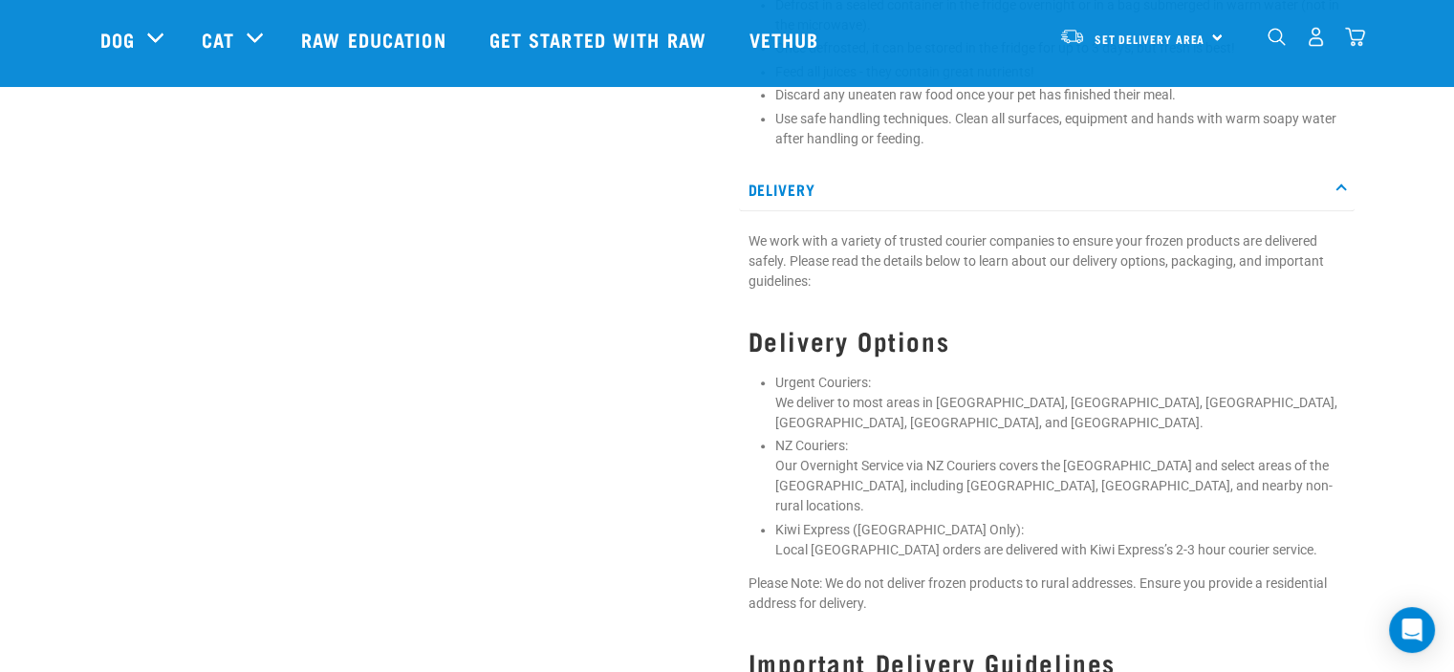
scroll to position [1243, 0]
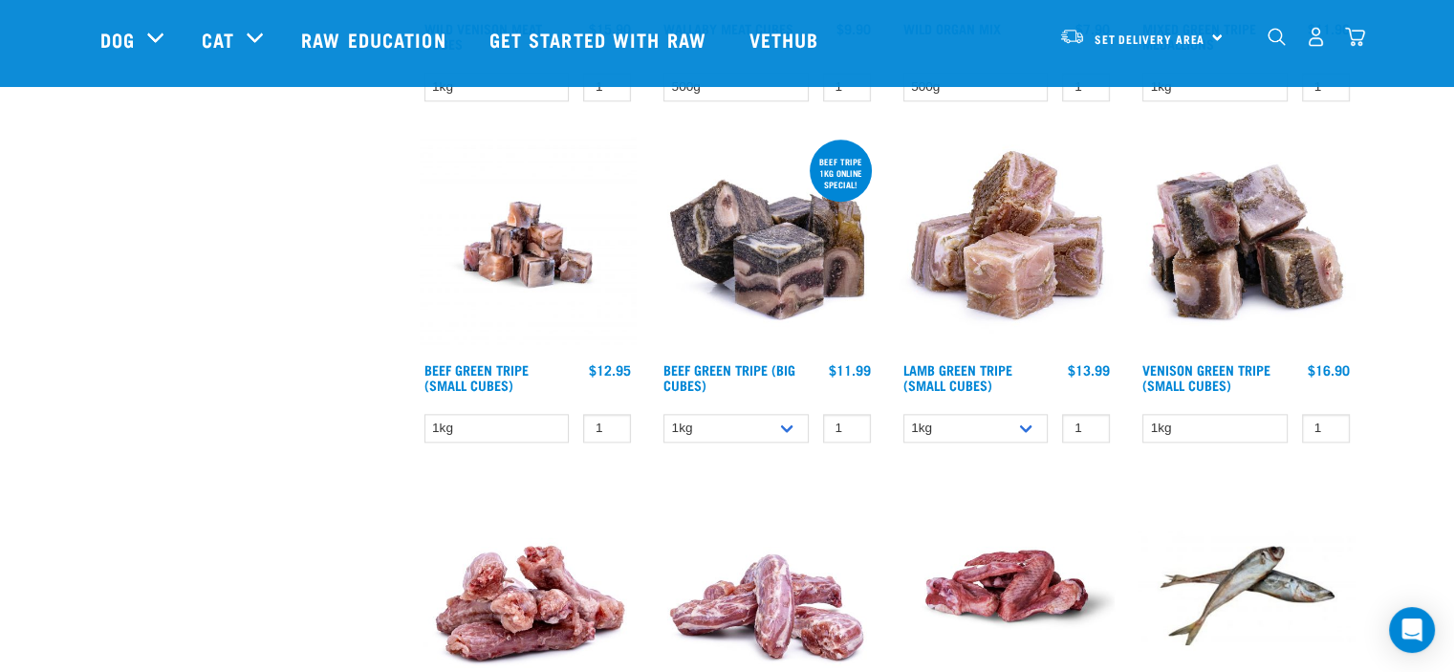
scroll to position [2199, 0]
